Goal: Find specific page/section: Find specific page/section

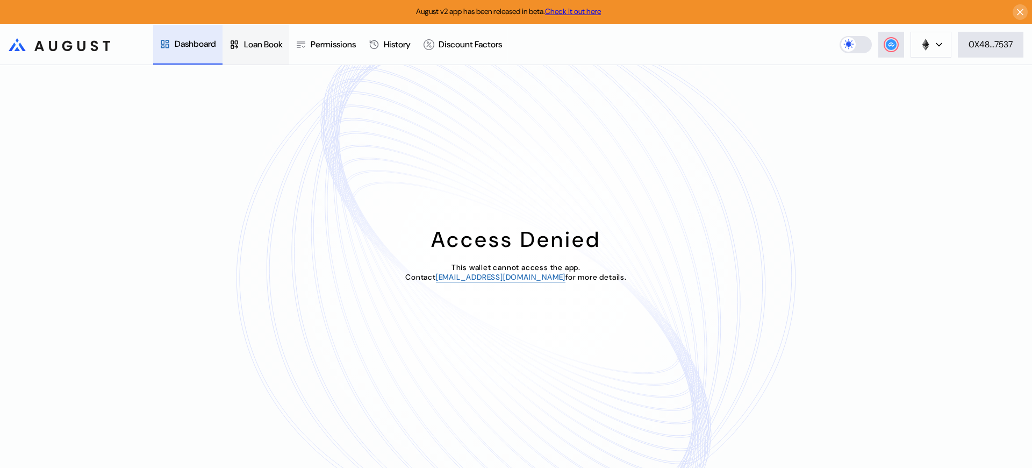
click at [268, 44] on div "Loan Book" at bounding box center [263, 44] width 39 height 11
click at [910, 91] on div "Access Denied This wallet cannot access the app. Contact [EMAIL_ADDRESS][DOMAIN…" at bounding box center [516, 266] width 1032 height 403
click at [910, 91] on div "Access Denied This wallet cannot access the app. Contact operations@augustdigit…" at bounding box center [516, 266] width 1032 height 403
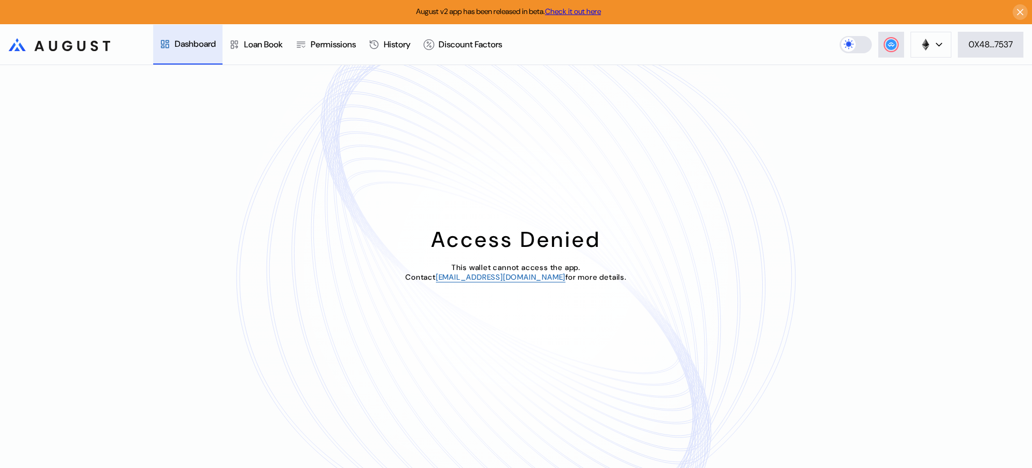
click at [910, 91] on div "Access Denied This wallet cannot access the app. Contact operations@augustdigit…" at bounding box center [516, 266] width 1032 height 403
click at [910, 91] on div "Access Denied This wallet cannot access the app. Contact [EMAIL_ADDRESS][DOMAIN…" at bounding box center [516, 266] width 1032 height 403
click at [268, 44] on div "Loan Book" at bounding box center [263, 43] width 39 height 11
click at [268, 44] on div "Loan Book" at bounding box center [263, 44] width 39 height 11
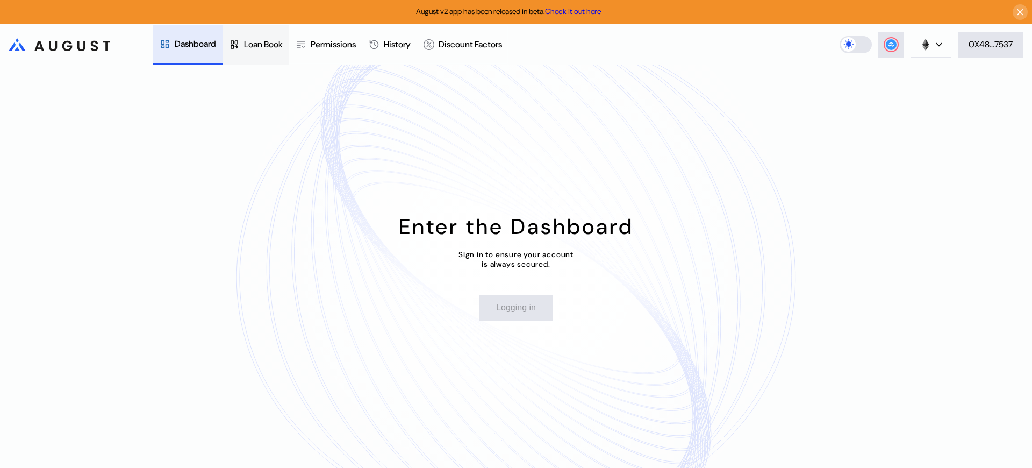
click at [268, 44] on div "Loan Book" at bounding box center [263, 44] width 39 height 11
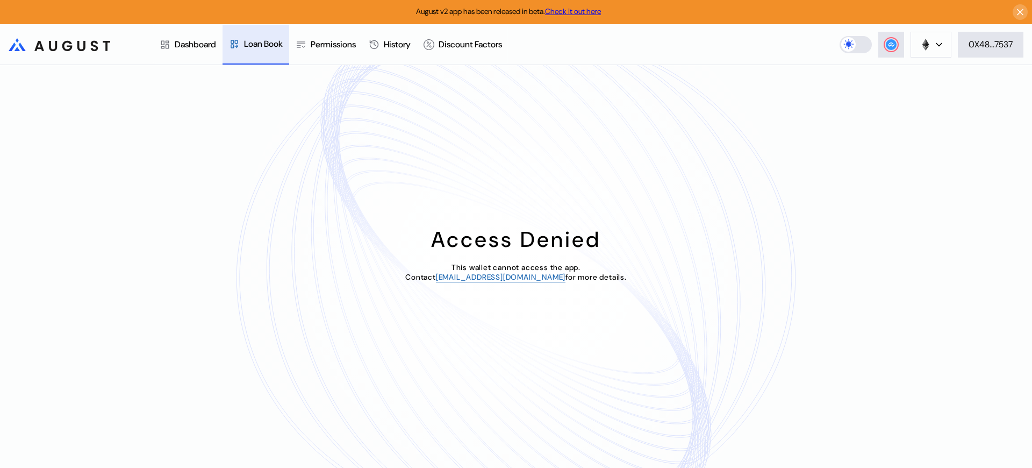
click at [268, 44] on div "Loan Book" at bounding box center [263, 43] width 39 height 11
click at [268, 44] on div "Loan Book" at bounding box center [263, 44] width 39 height 11
